Goal: Transaction & Acquisition: Purchase product/service

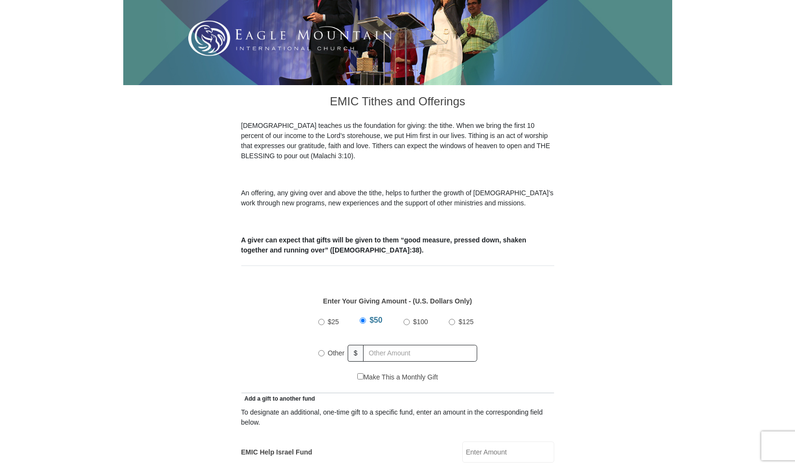
scroll to position [192, 0]
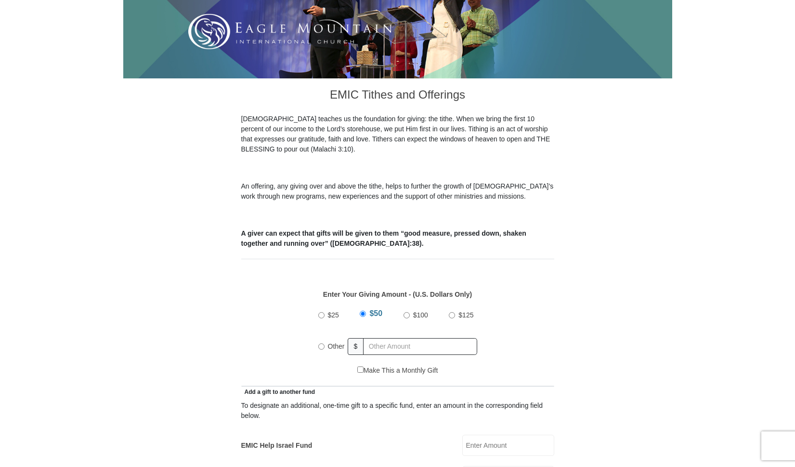
click at [322, 344] on input "Other" at bounding box center [321, 347] width 6 height 6
radio input "true"
click at [393, 338] on input "text" at bounding box center [422, 346] width 110 height 17
type input "500"
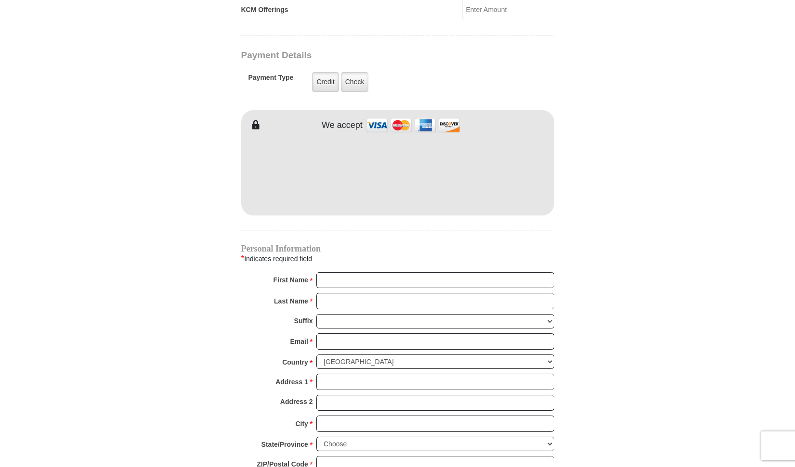
scroll to position [720, 0]
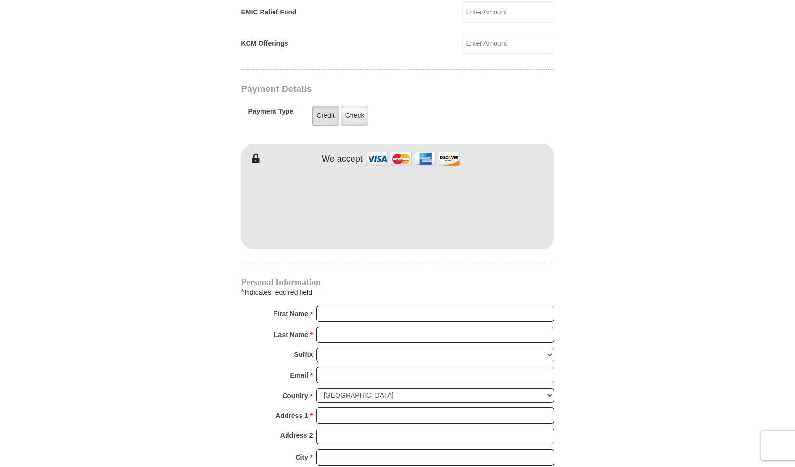
click at [327, 108] on label "Credit" at bounding box center [325, 116] width 26 height 20
click at [0, 0] on input "Credit" at bounding box center [0, 0] width 0 height 0
click at [368, 294] on div "Personal Information * Indicates required field First Name * Please enter First…" at bounding box center [397, 408] width 313 height 258
click at [359, 306] on input "First Name *" at bounding box center [435, 314] width 238 height 16
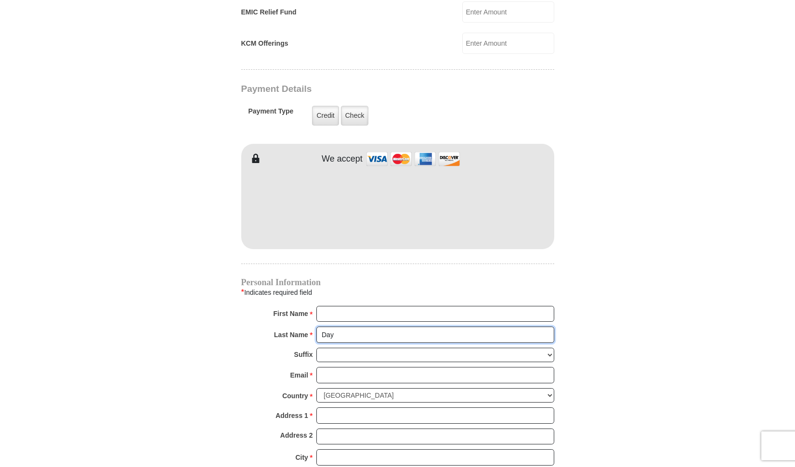
type input "Day"
type input "Samuel"
type input "accounts@samueldayofficial.com"
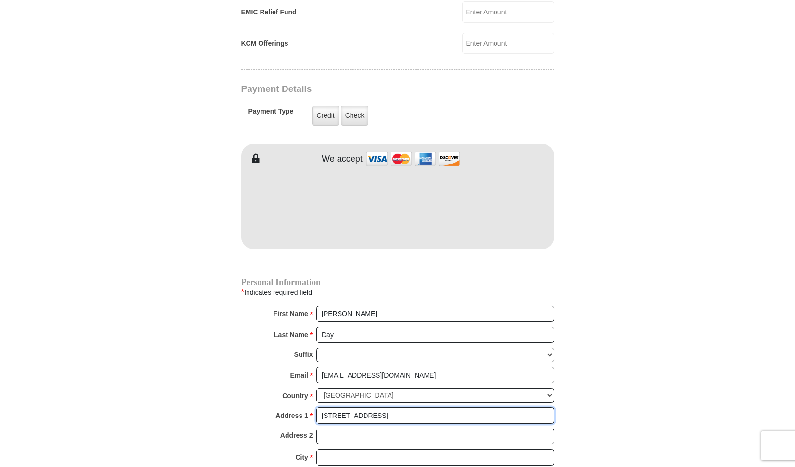
type input "9606 Mariner Circle"
type input "Apt 4306"
type input "76179"
select select "TX"
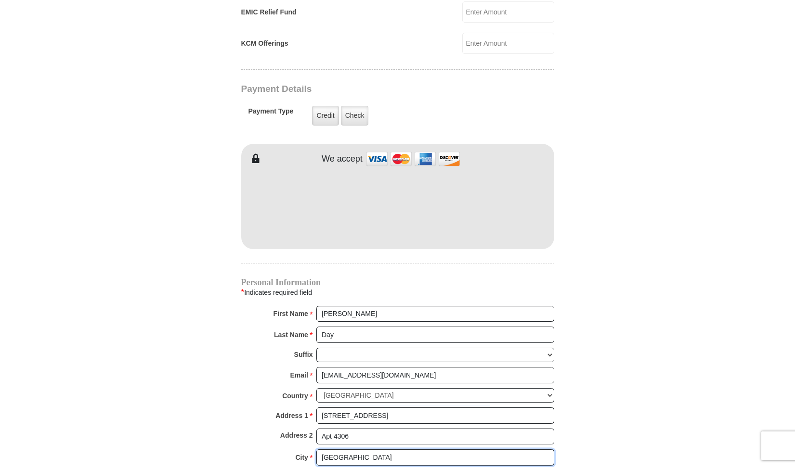
type input "Fort Worth"
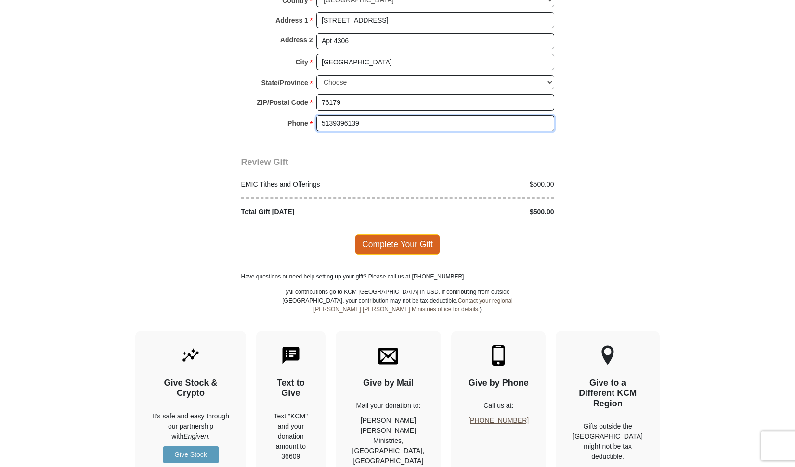
scroll to position [1056, 0]
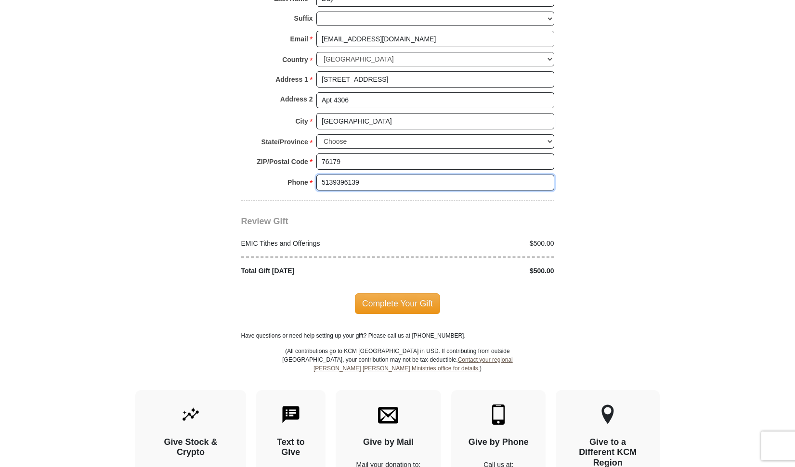
type input "5139396139"
click at [430, 294] on span "Complete Your Gift" at bounding box center [397, 304] width 85 height 20
